Goal: Task Accomplishment & Management: Use online tool/utility

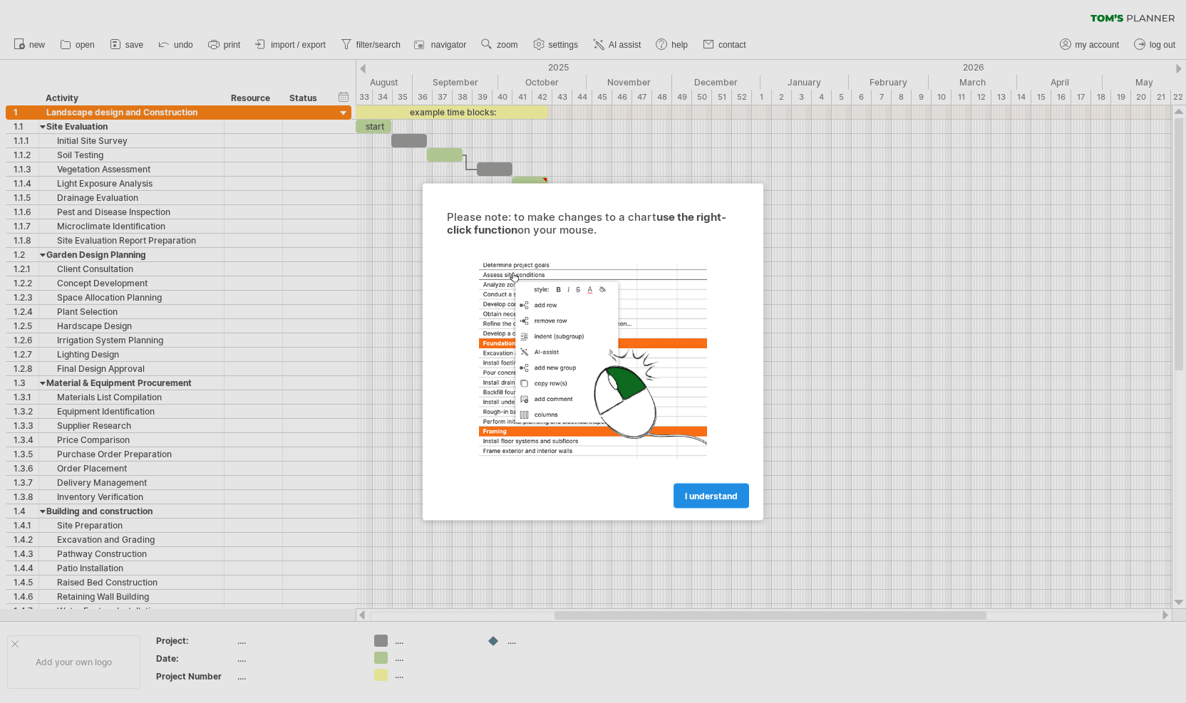
click at [717, 496] on span "I understand" at bounding box center [711, 495] width 53 height 11
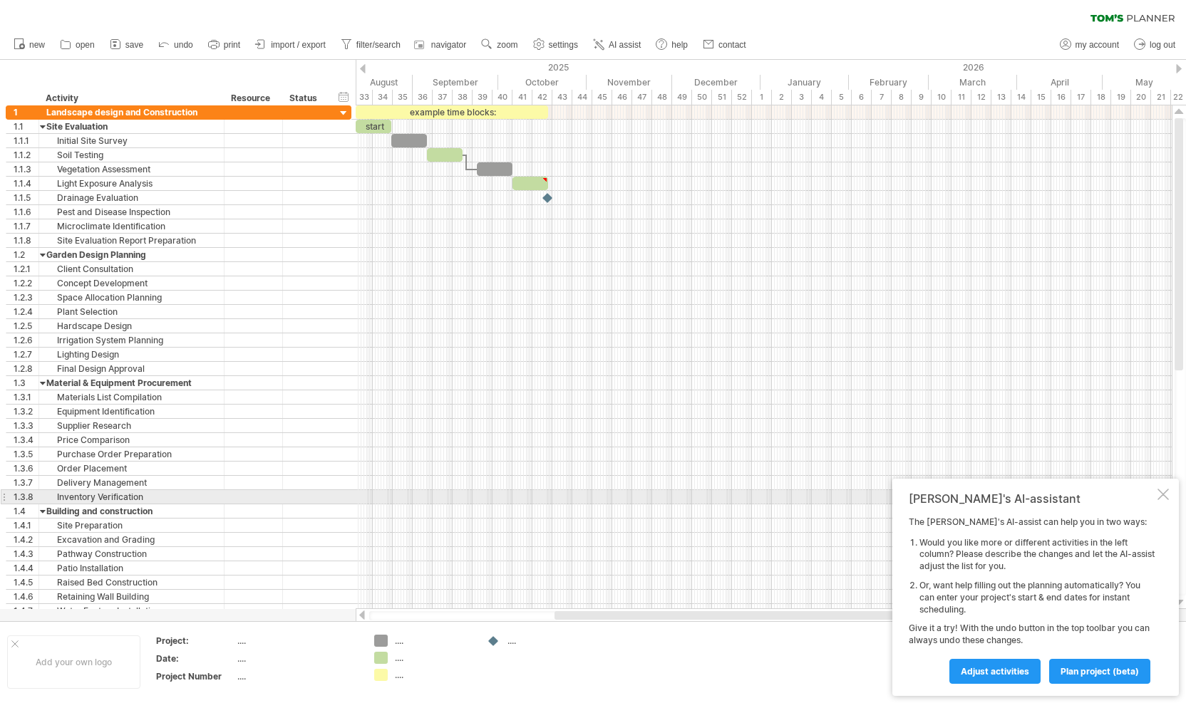
click at [1162, 498] on div at bounding box center [1162, 494] width 11 height 11
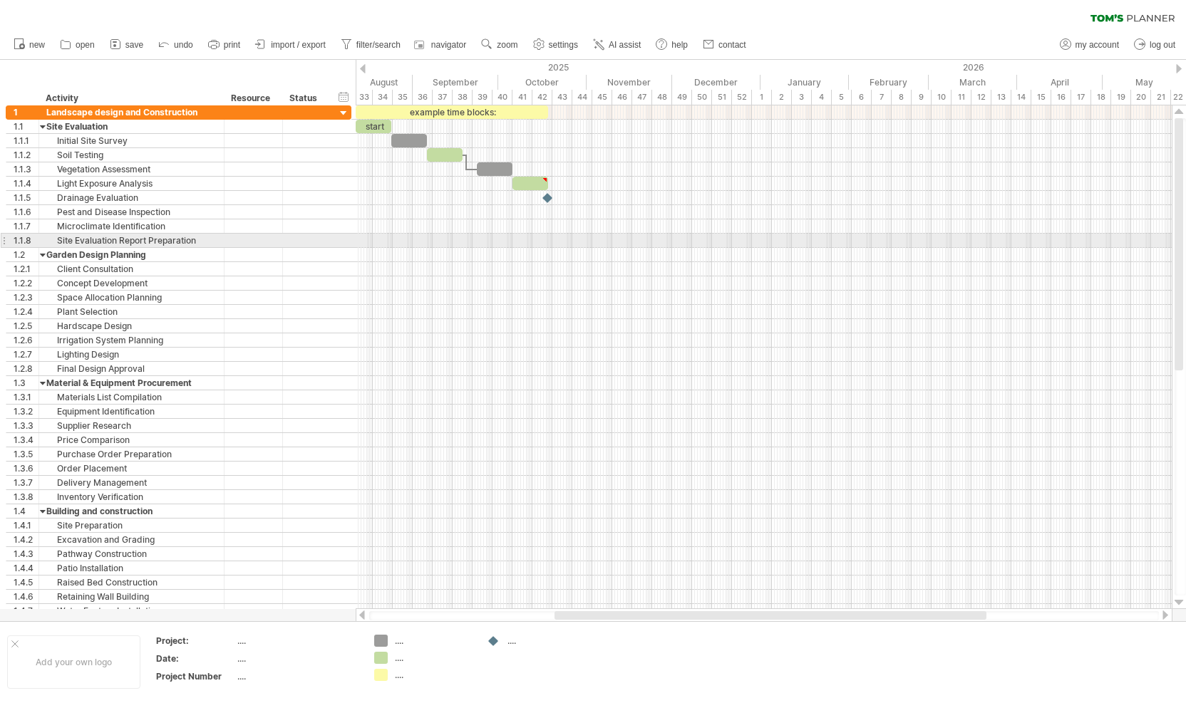
drag, startPoint x: 1179, startPoint y: 318, endPoint x: 1185, endPoint y: 246, distance: 72.3
click at [1185, 246] on div at bounding box center [1179, 356] width 11 height 477
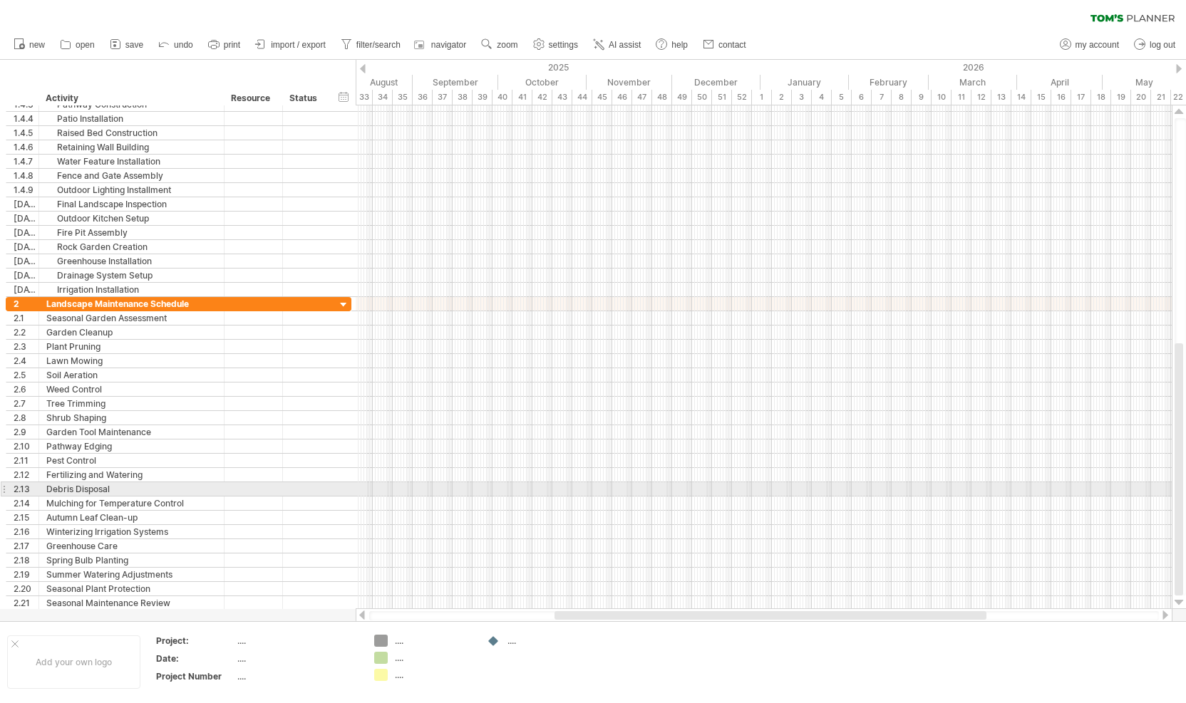
drag, startPoint x: 1180, startPoint y: 196, endPoint x: 1185, endPoint y: 499, distance: 303.6
click at [1185, 499] on div at bounding box center [1179, 356] width 11 height 477
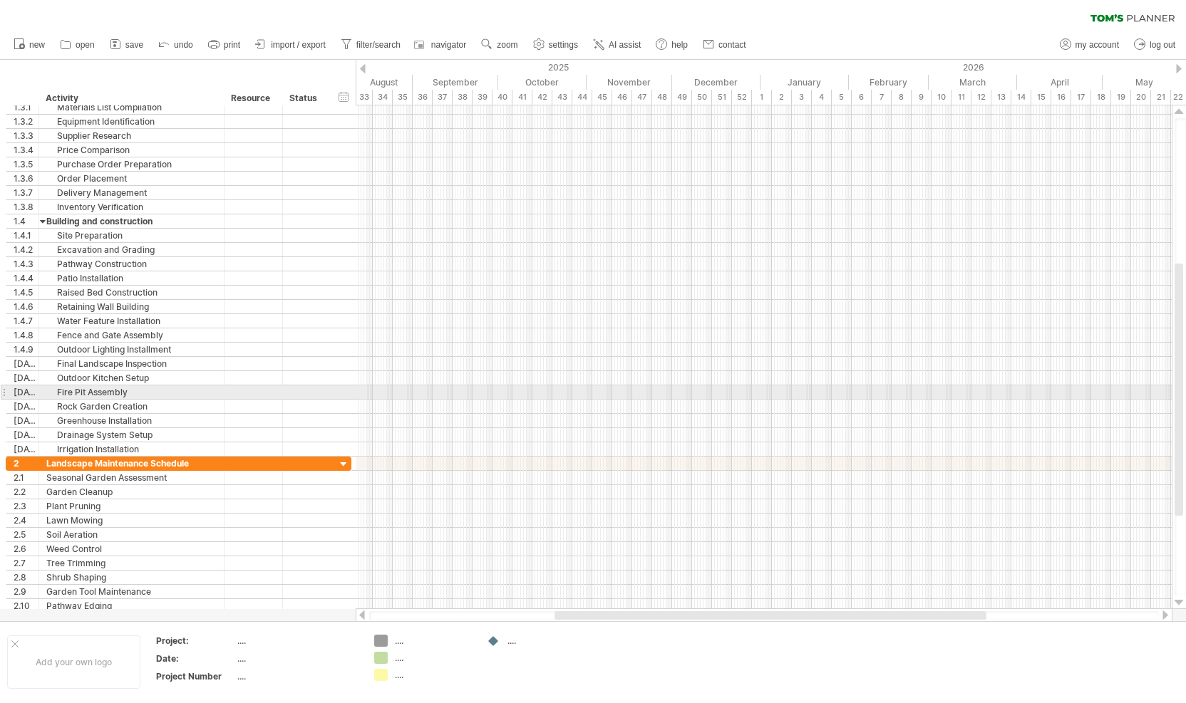
drag, startPoint x: 1180, startPoint y: 464, endPoint x: 1179, endPoint y: 384, distance: 79.8
click at [1179, 384] on div at bounding box center [1178, 390] width 9 height 252
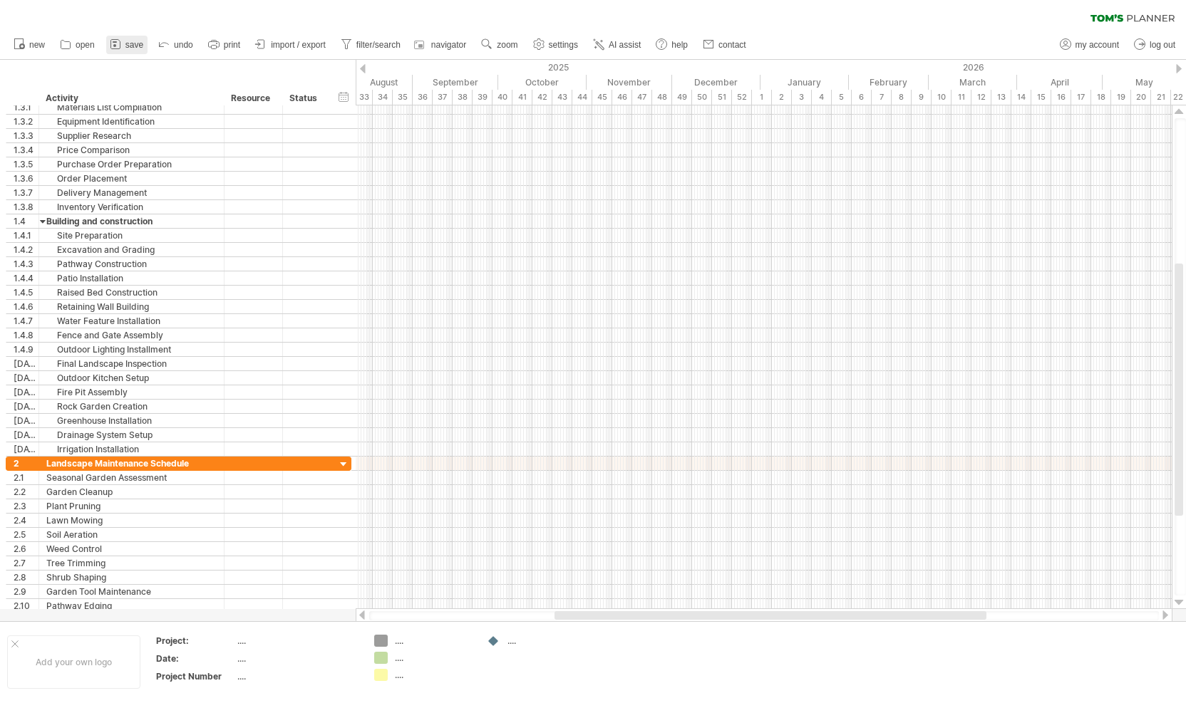
click at [115, 47] on icon at bounding box center [115, 44] width 14 height 14
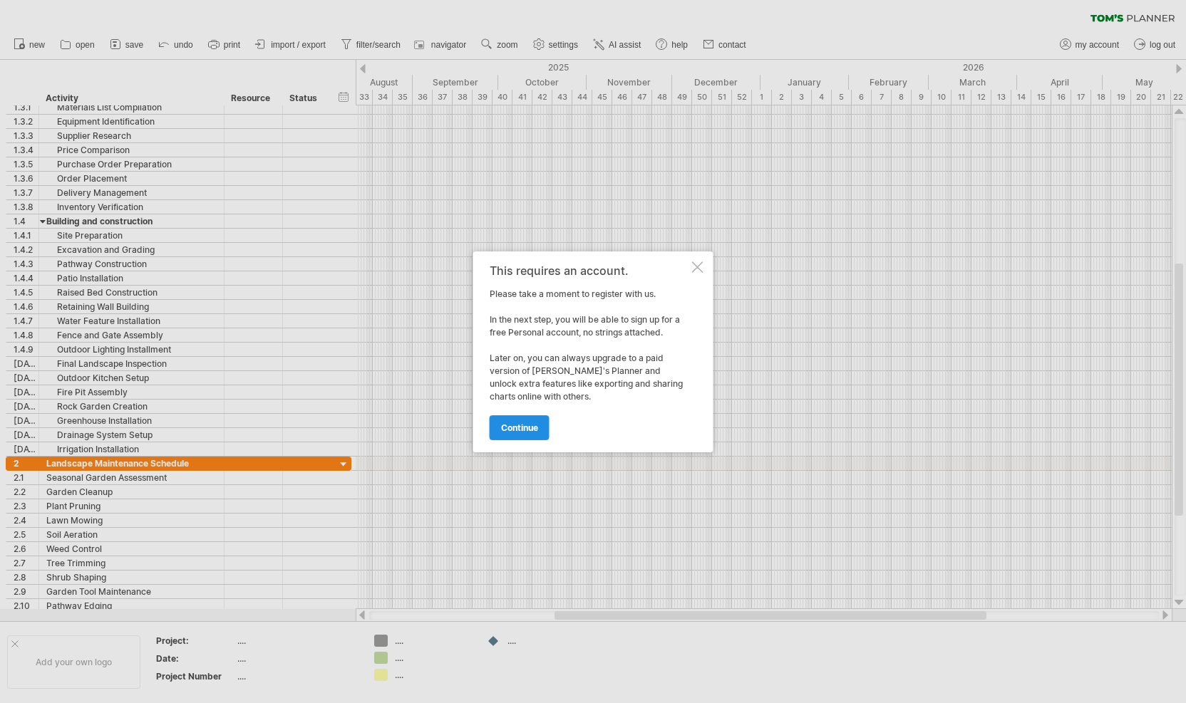
click at [523, 428] on span "continue" at bounding box center [519, 428] width 37 height 11
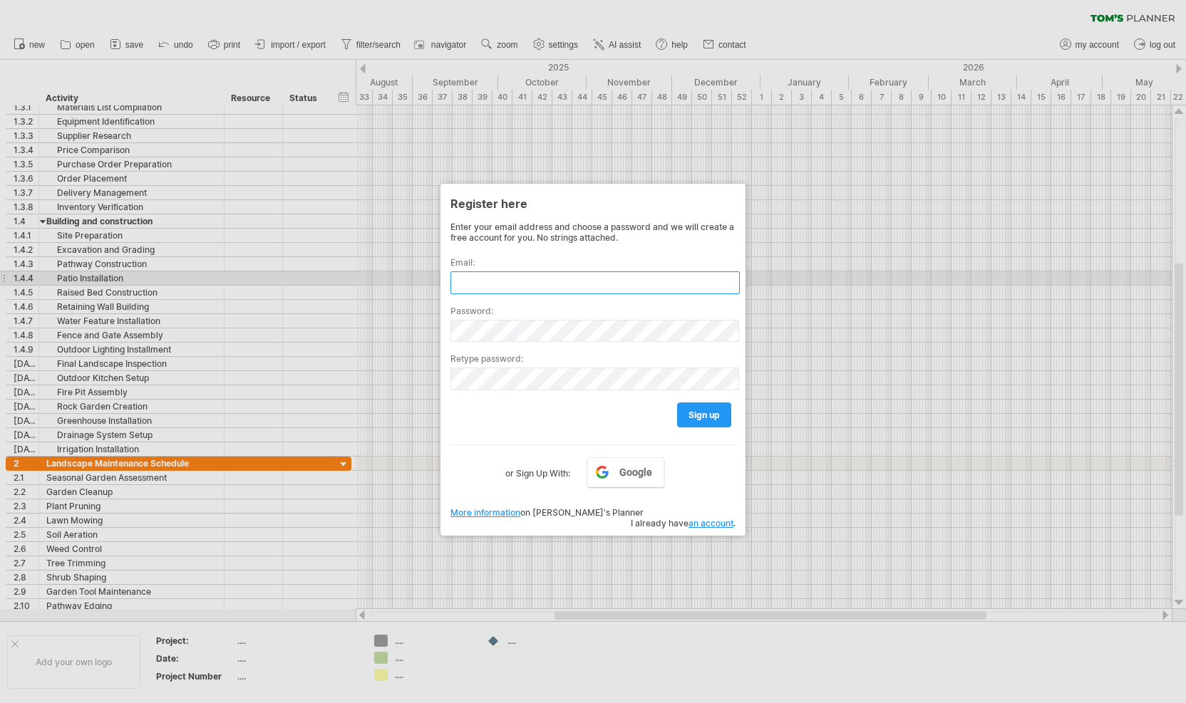
click at [543, 276] on input "text" at bounding box center [594, 282] width 289 height 23
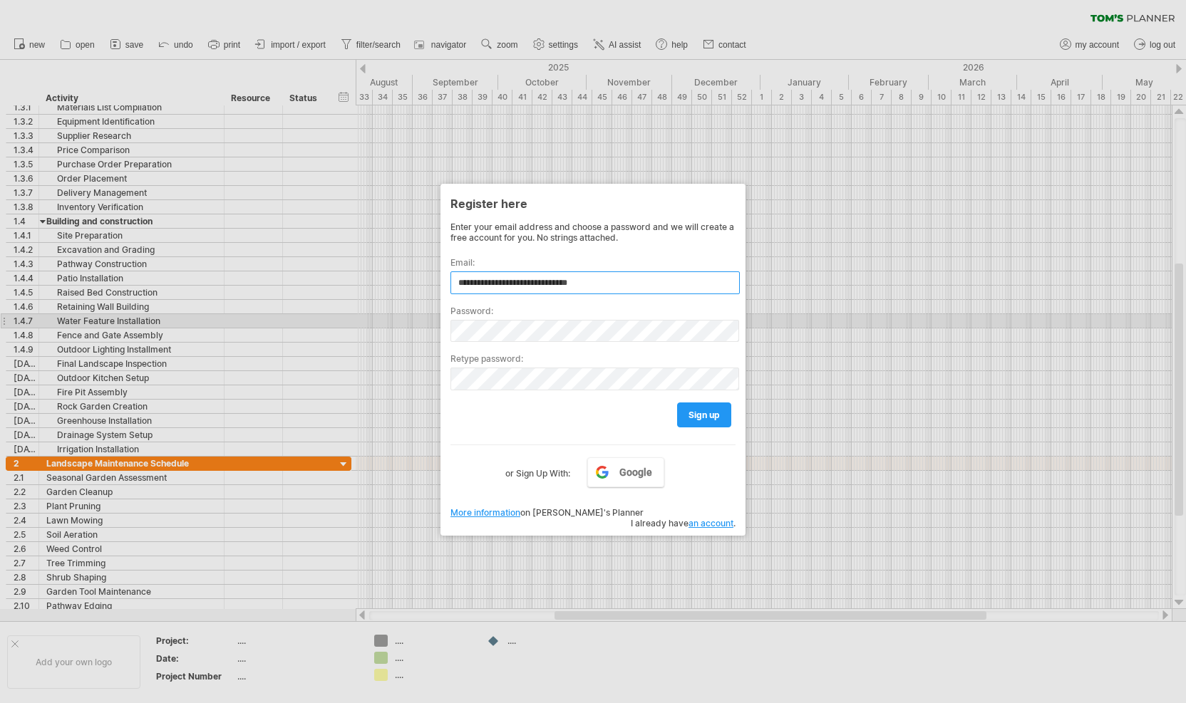
type input "**********"
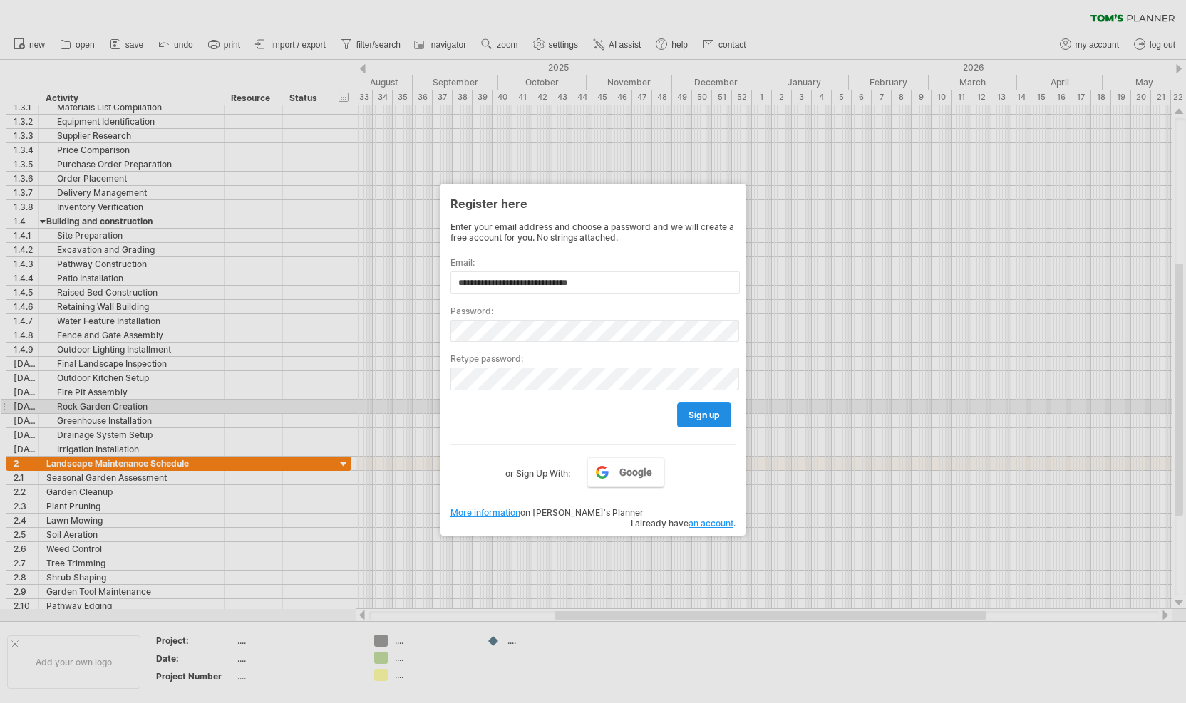
click at [707, 410] on span "sign up" at bounding box center [703, 415] width 31 height 11
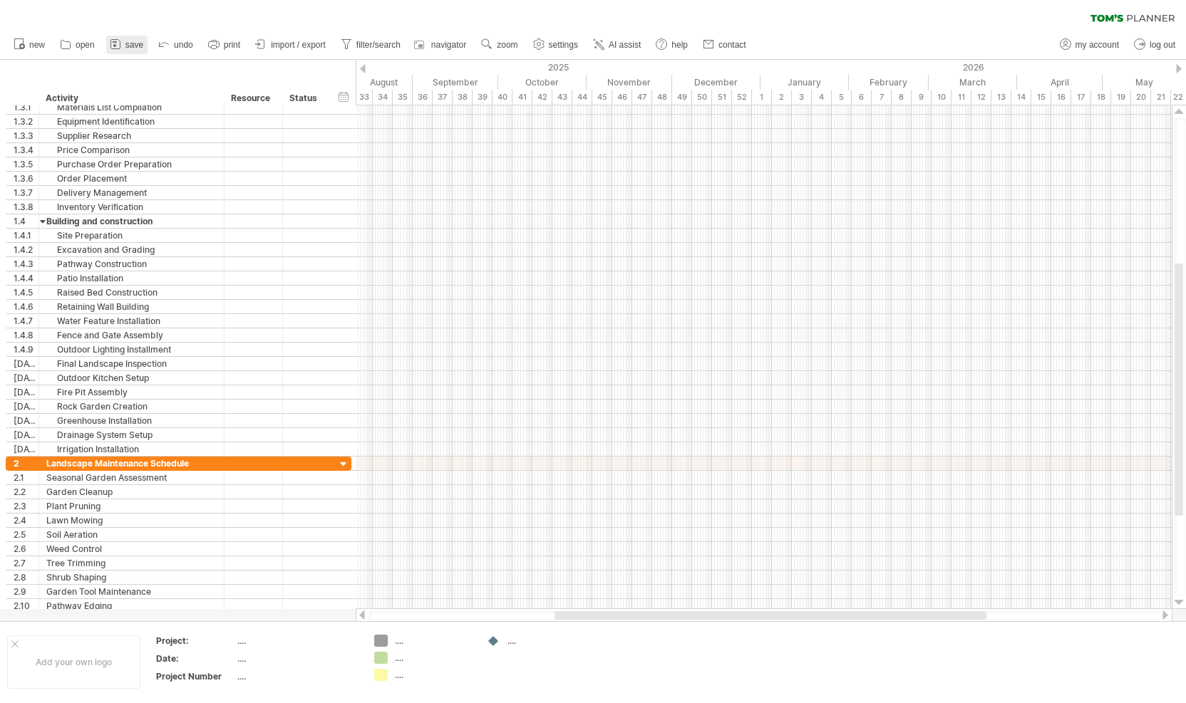
click at [123, 43] on icon at bounding box center [115, 44] width 14 height 14
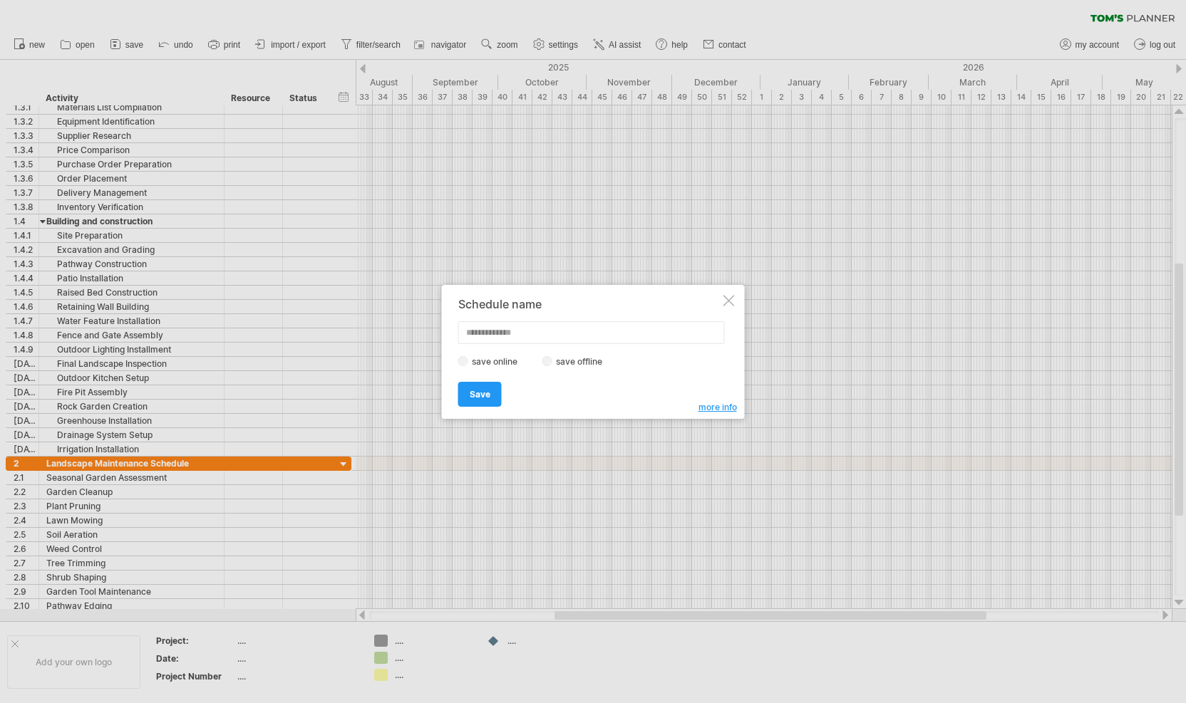
click at [502, 335] on input "text" at bounding box center [591, 332] width 266 height 23
type input "**********"
click at [581, 359] on label "save offline" at bounding box center [583, 361] width 62 height 11
click at [482, 390] on span "Save" at bounding box center [480, 394] width 21 height 11
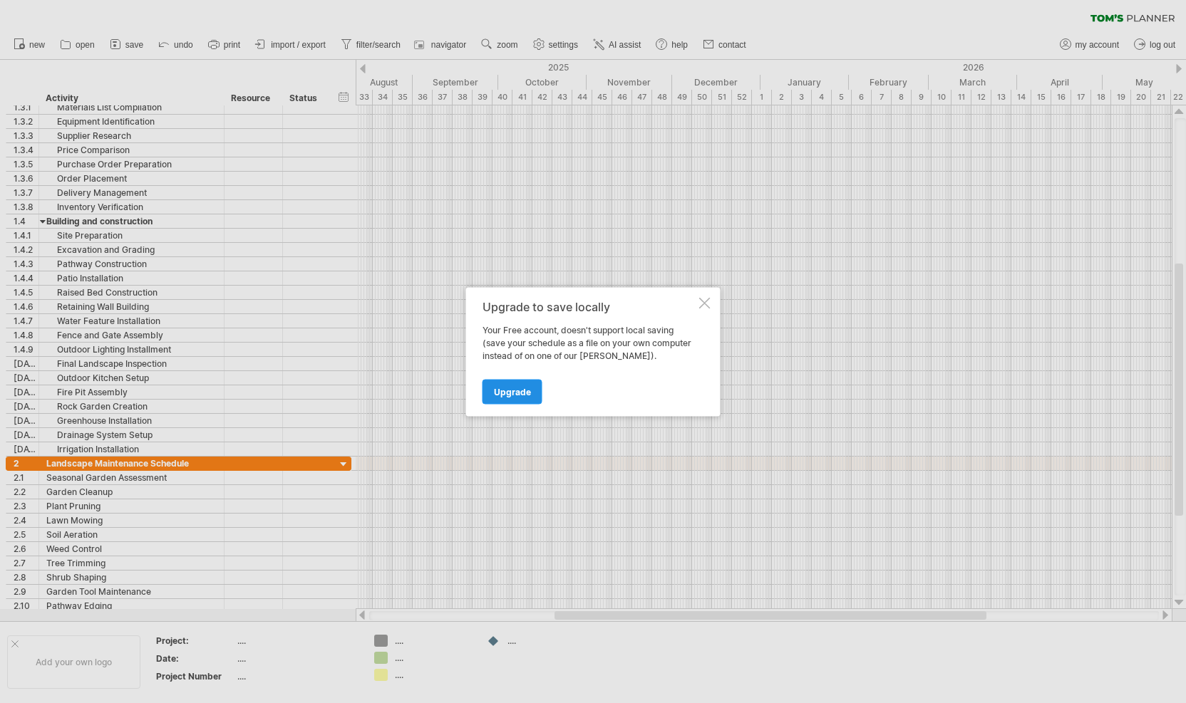
click at [512, 393] on span "Upgrade" at bounding box center [512, 391] width 37 height 11
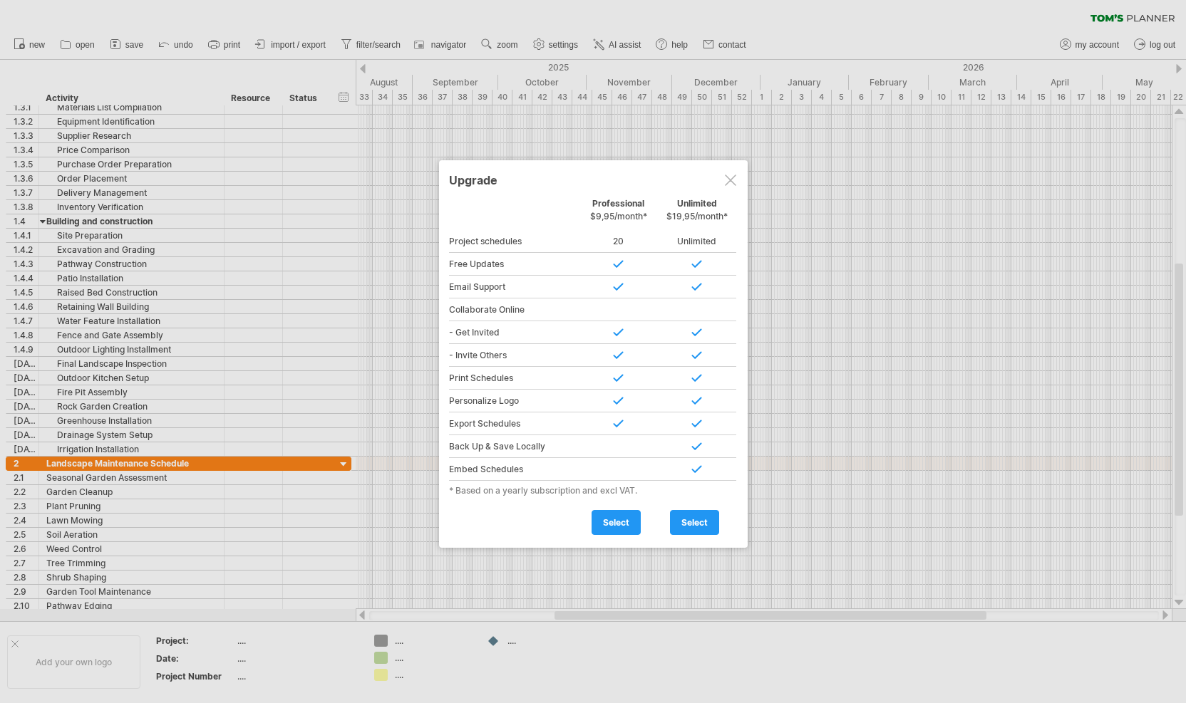
drag, startPoint x: 623, startPoint y: 524, endPoint x: 733, endPoint y: 176, distance: 364.6
click at [733, 176] on div "Upgrade Personal Free Professional $9,95/month* Unlimited $19,95/month* Project…" at bounding box center [593, 354] width 309 height 388
click at [733, 176] on div at bounding box center [730, 180] width 11 height 11
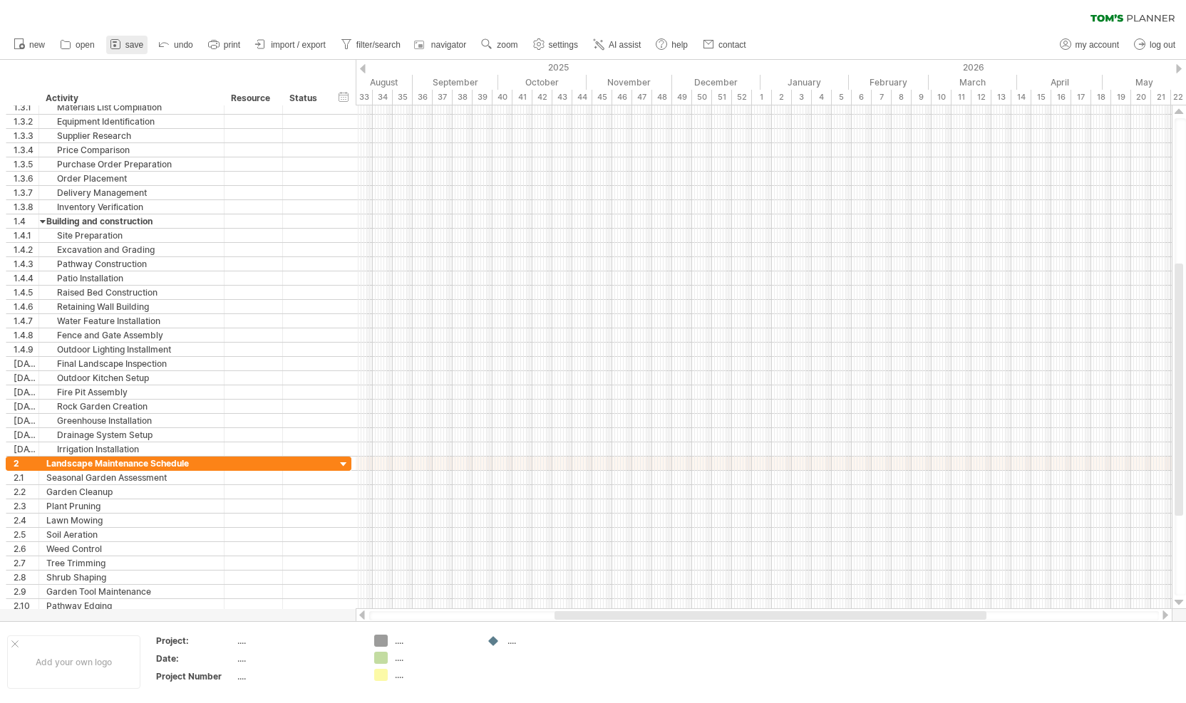
click at [121, 43] on icon at bounding box center [115, 44] width 14 height 14
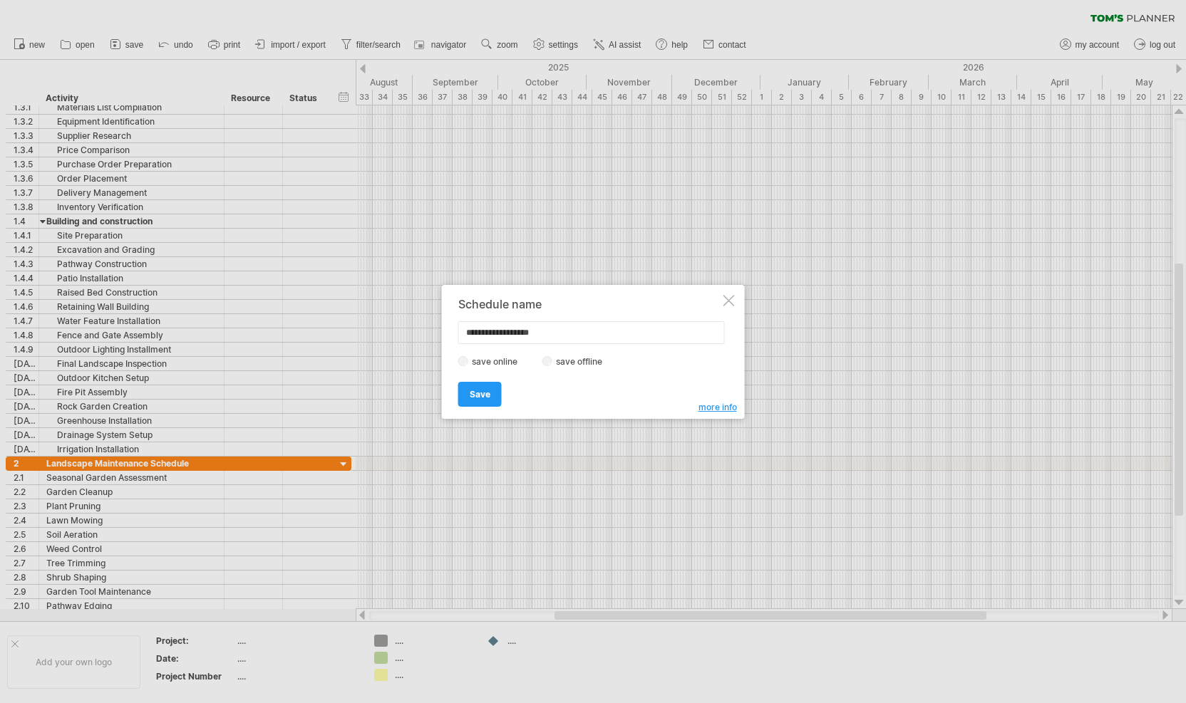
click at [495, 331] on input "**********" at bounding box center [591, 332] width 266 height 23
click at [596, 338] on input "**********" at bounding box center [591, 332] width 266 height 23
type input "**********"
click at [470, 394] on span "Save" at bounding box center [480, 394] width 21 height 11
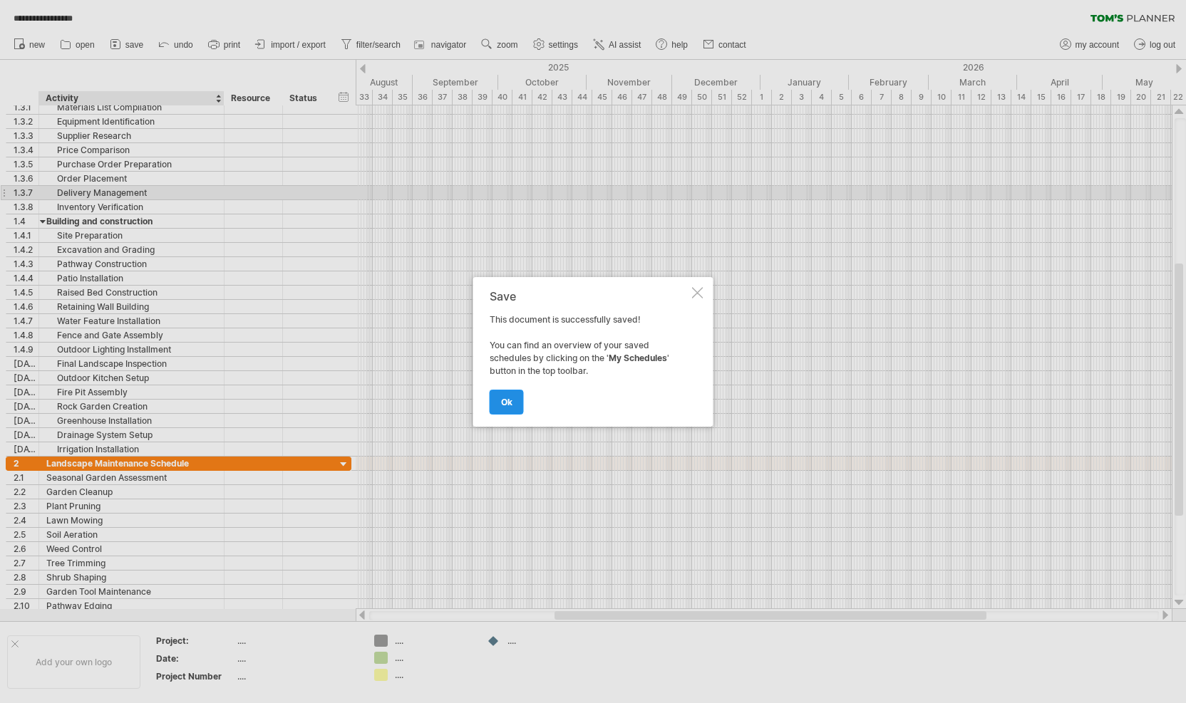
click at [511, 400] on span "ok" at bounding box center [506, 402] width 11 height 11
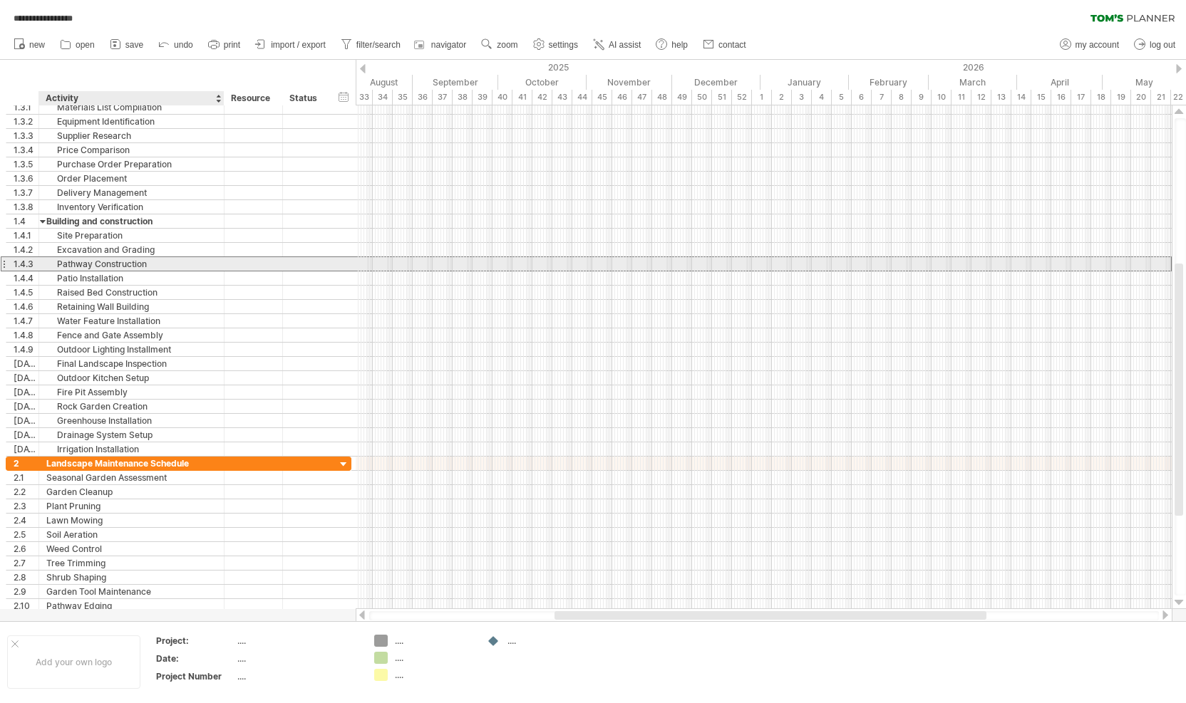
click at [124, 262] on div "Pathway Construction" at bounding box center [131, 264] width 170 height 14
click at [385, 264] on div at bounding box center [764, 264] width 816 height 14
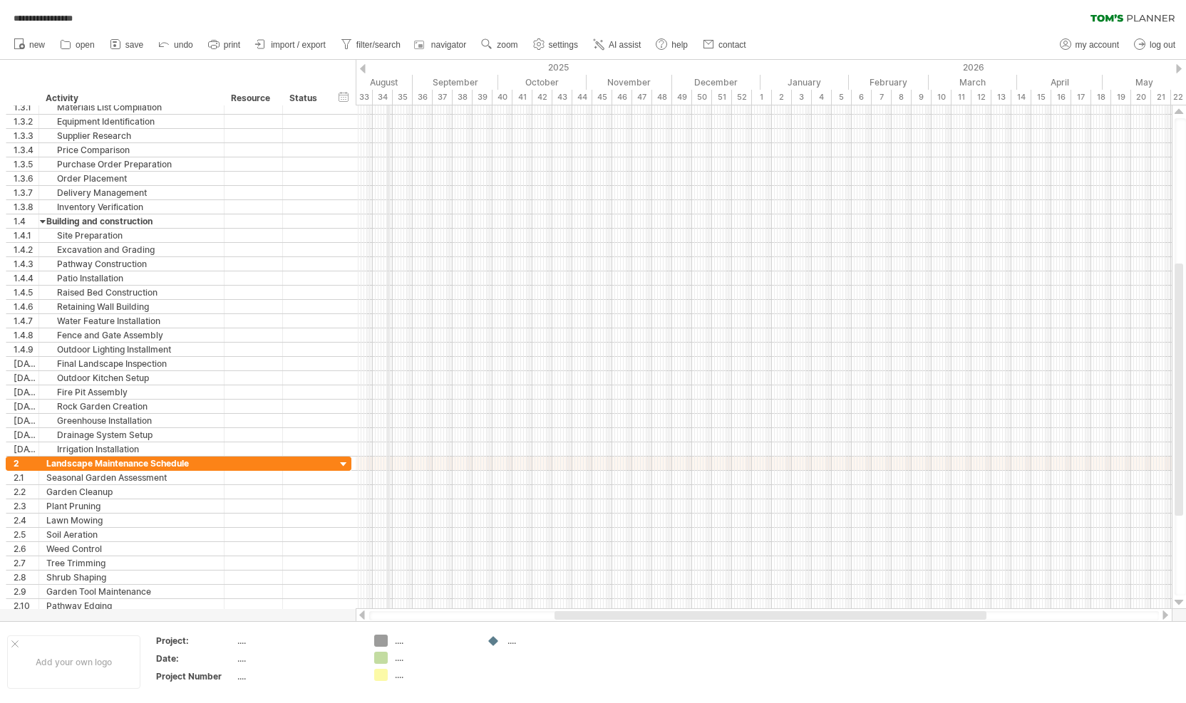
click at [388, 82] on div "August" at bounding box center [368, 82] width 88 height 15
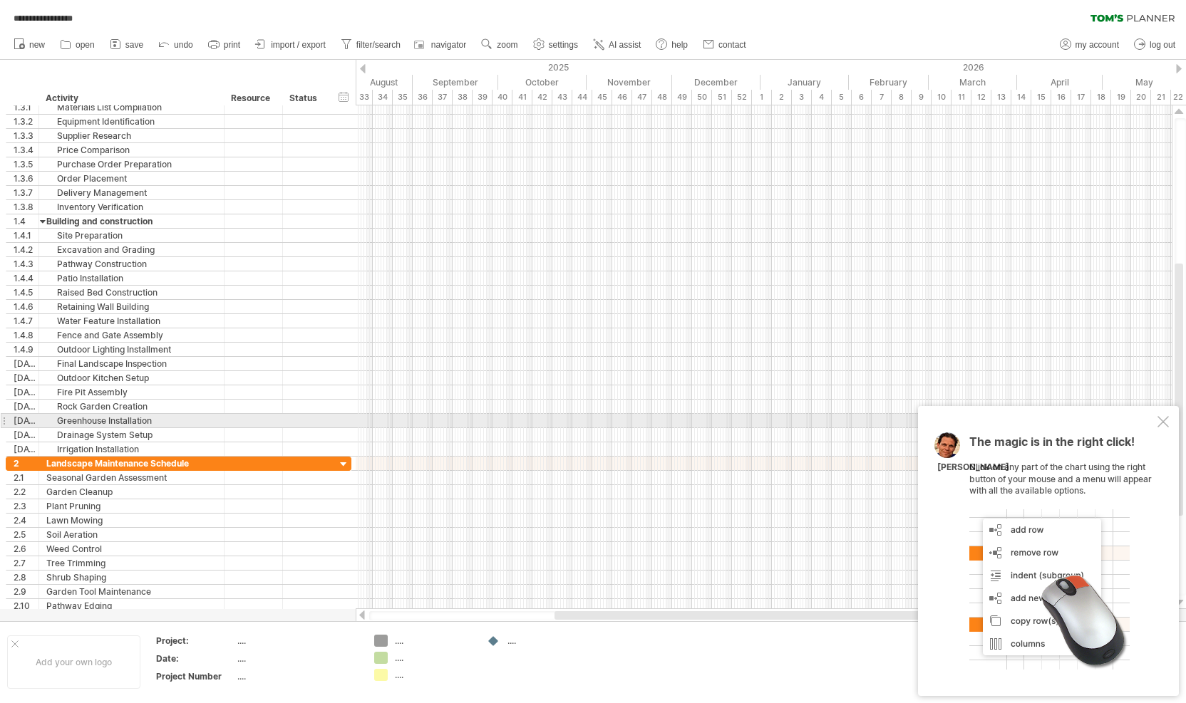
click at [1161, 423] on div at bounding box center [1162, 421] width 11 height 11
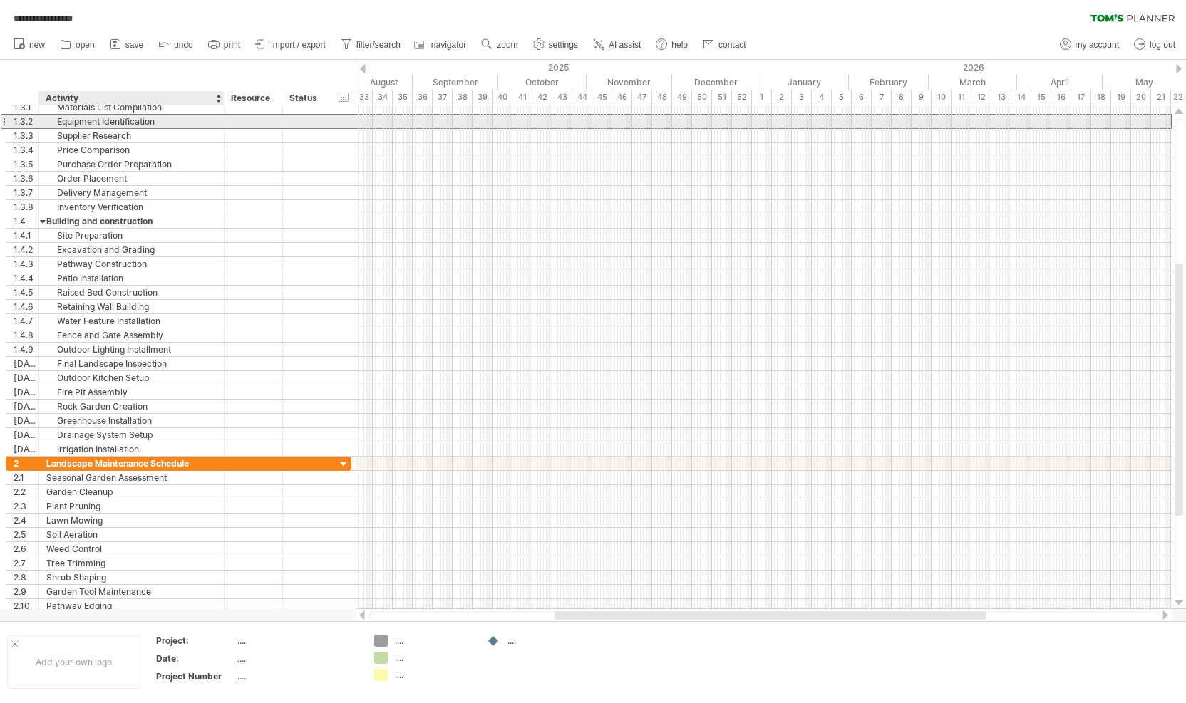
click at [155, 126] on div "Equipment Identification" at bounding box center [131, 122] width 170 height 14
click at [161, 123] on div "Equipment Identification" at bounding box center [131, 122] width 170 height 14
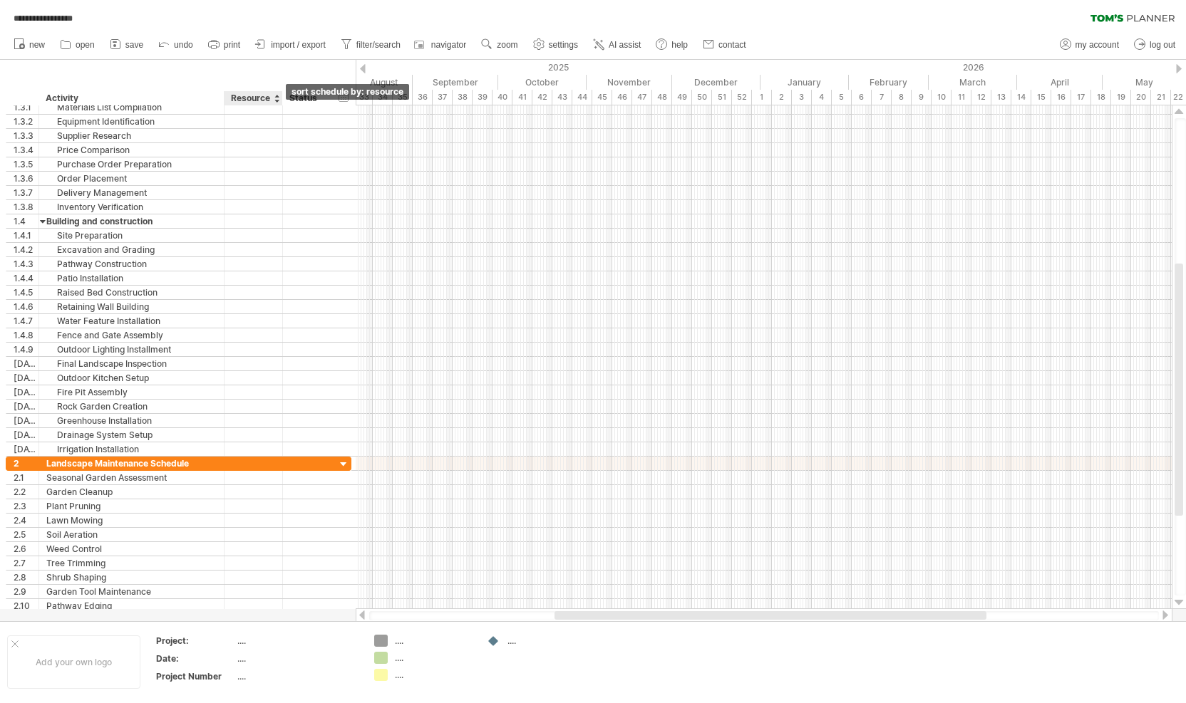
click at [276, 105] on div at bounding box center [277, 98] width 6 height 14
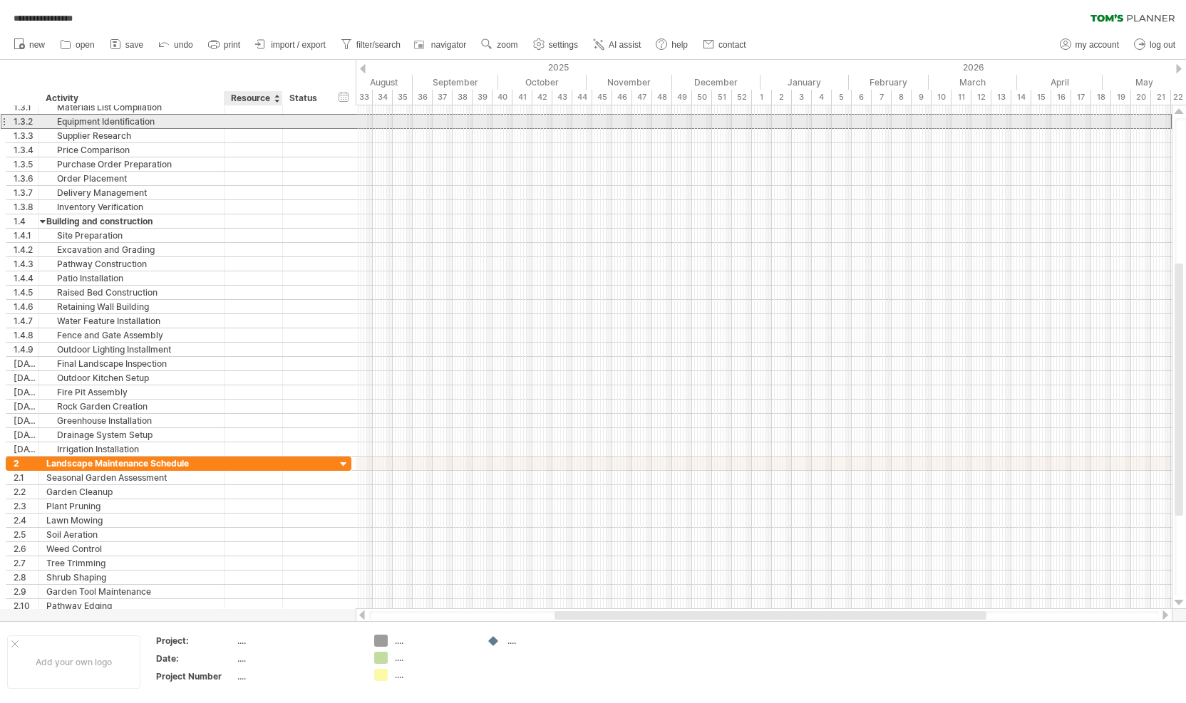
click at [262, 120] on div at bounding box center [253, 122] width 43 height 14
click at [262, 120] on input "text" at bounding box center [253, 122] width 43 height 14
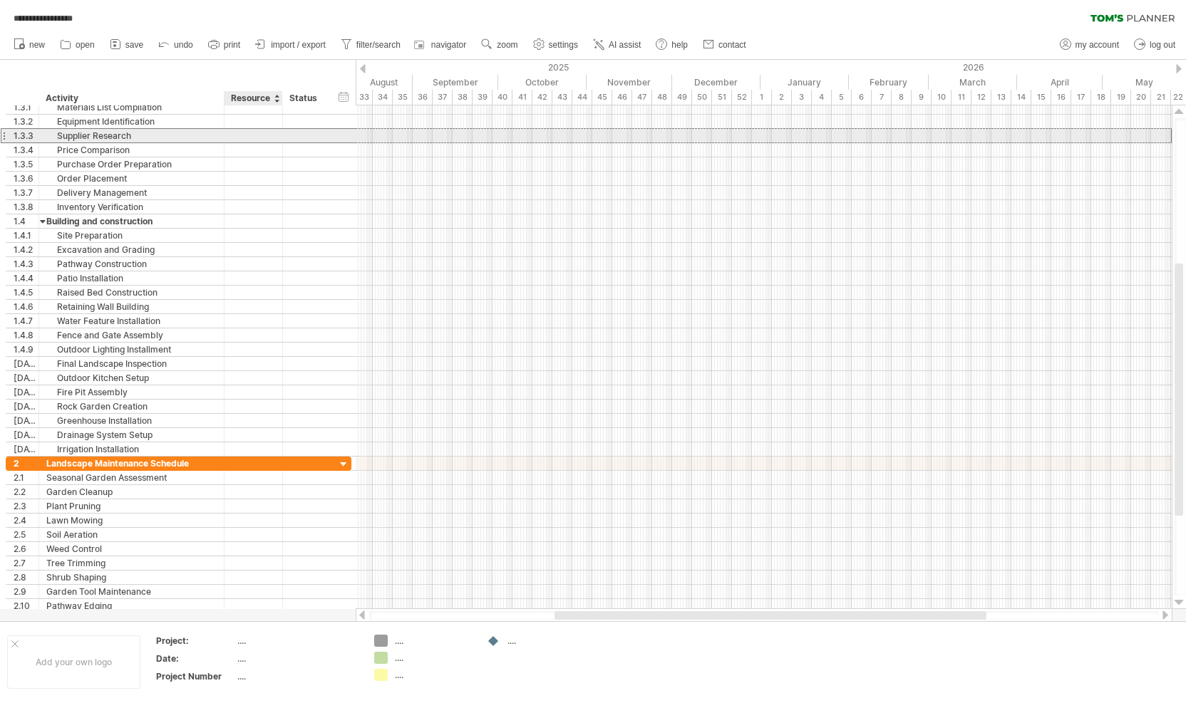
click at [257, 135] on div at bounding box center [253, 136] width 43 height 14
click at [257, 135] on input "text" at bounding box center [253, 136] width 43 height 14
click at [257, 135] on div at bounding box center [253, 136] width 43 height 14
